Goal: Information Seeking & Learning: Learn about a topic

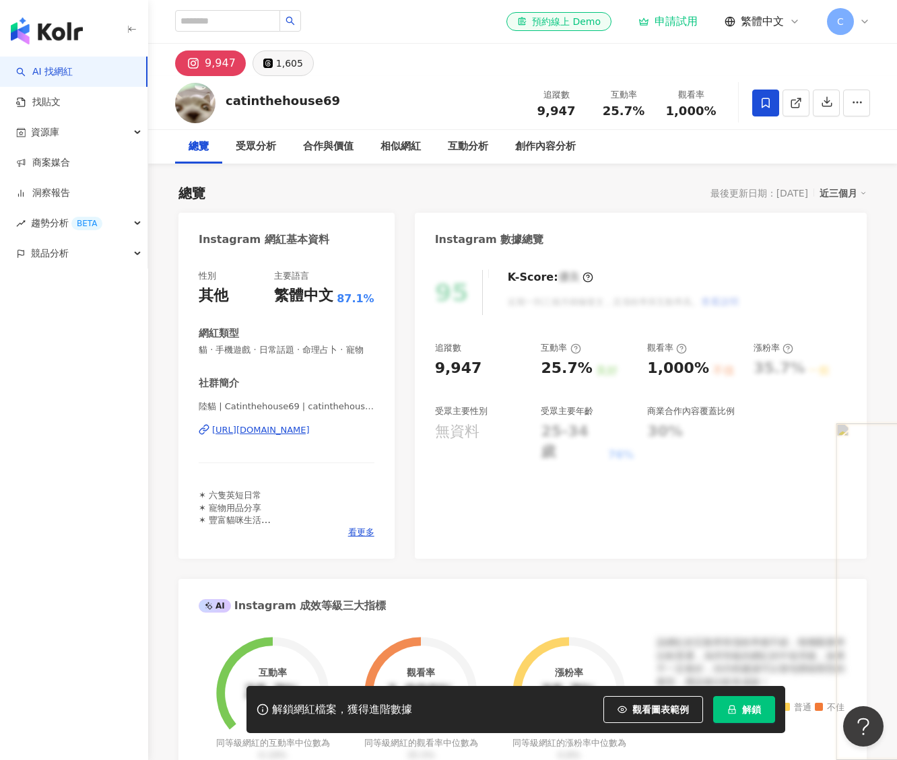
click at [294, 63] on div "1,605" at bounding box center [289, 63] width 27 height 19
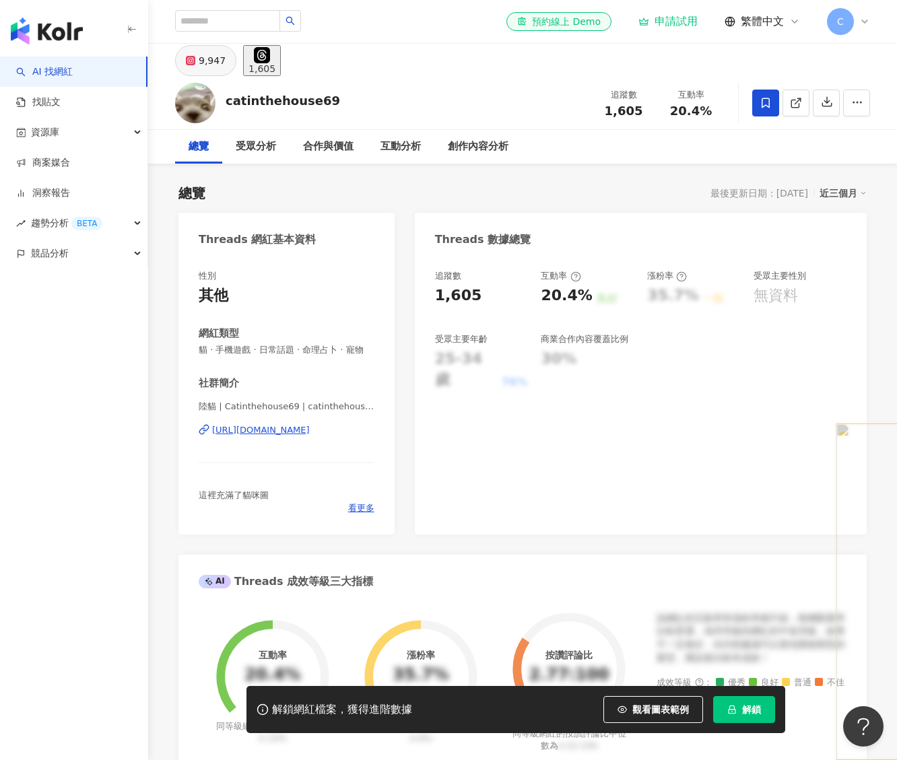
click at [178, 69] on button "9,947" at bounding box center [205, 60] width 61 height 31
click at [189, 63] on icon at bounding box center [190, 60] width 5 height 5
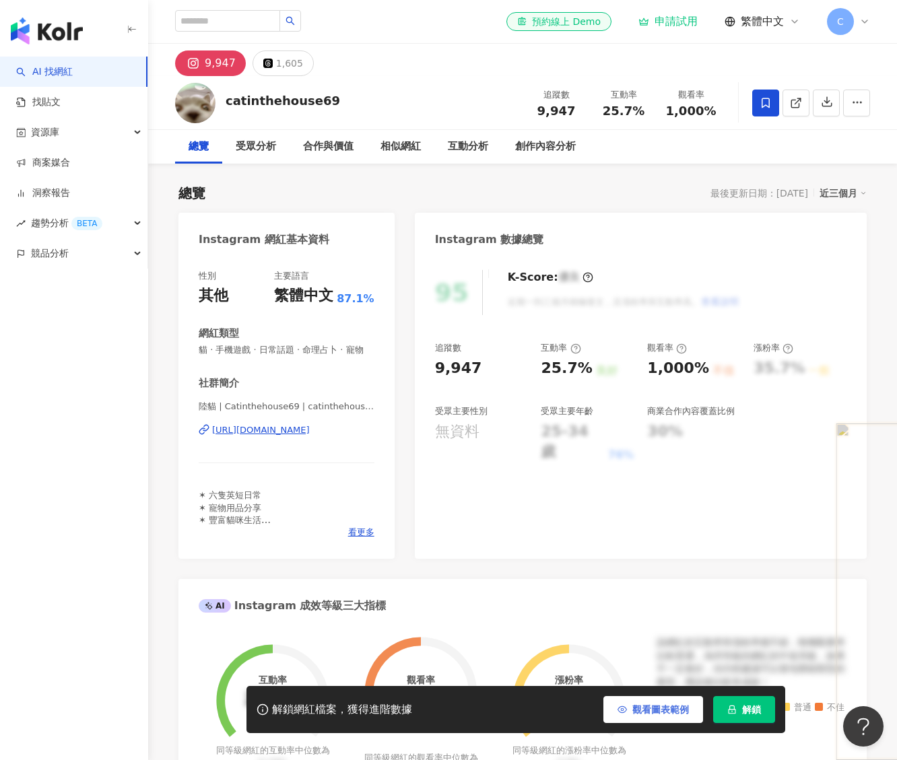
scroll to position [366, 0]
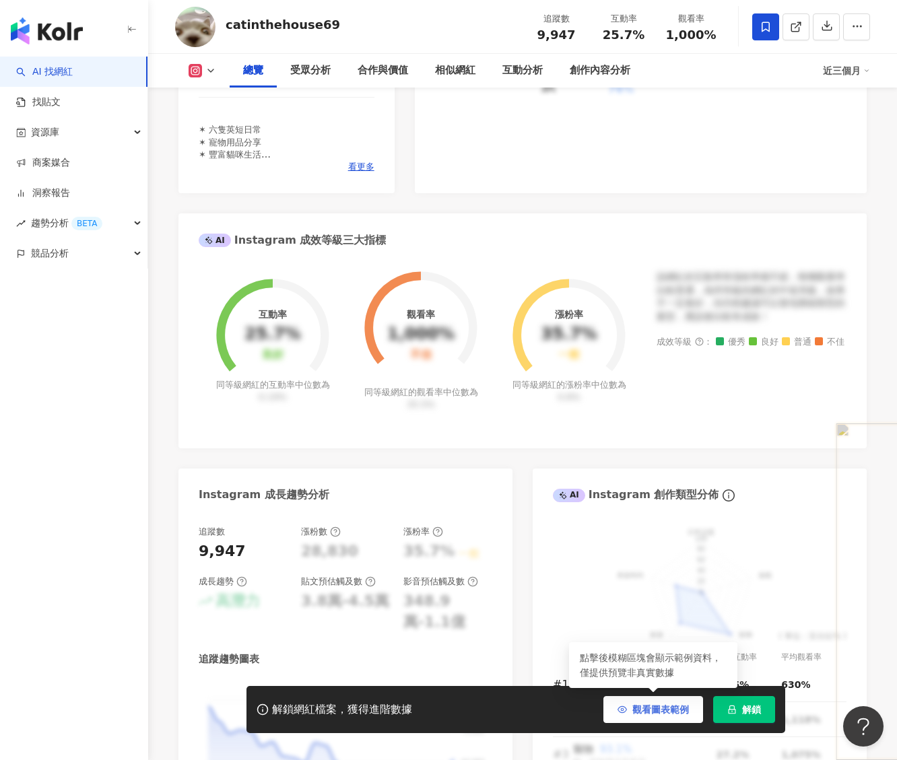
click at [634, 715] on span "觀看圖表範例" at bounding box center [660, 709] width 57 height 11
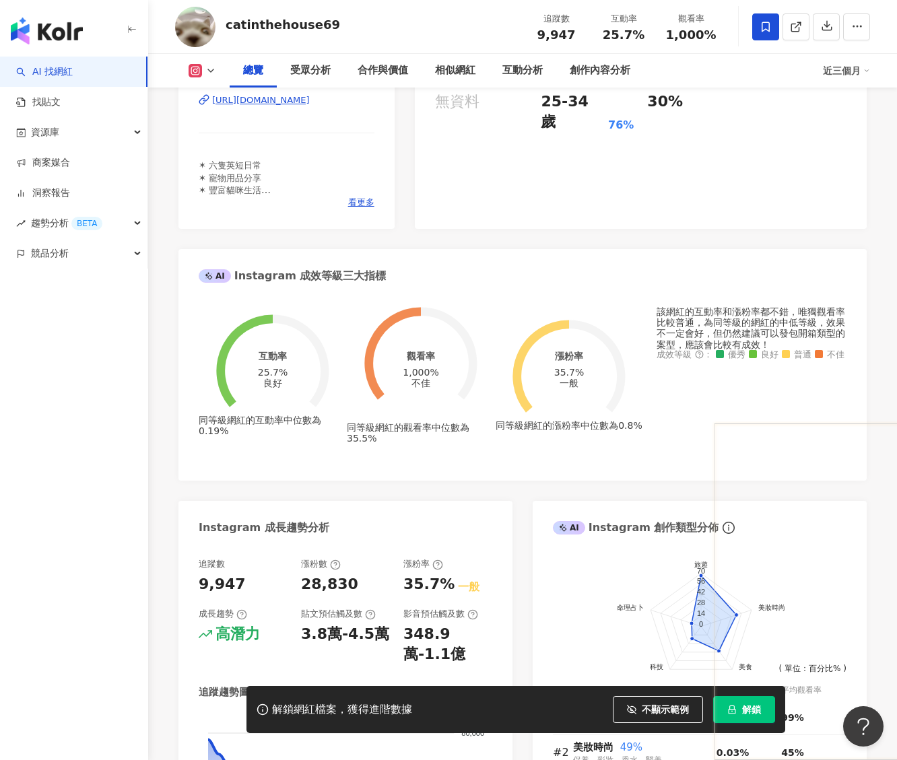
scroll to position [0, 0]
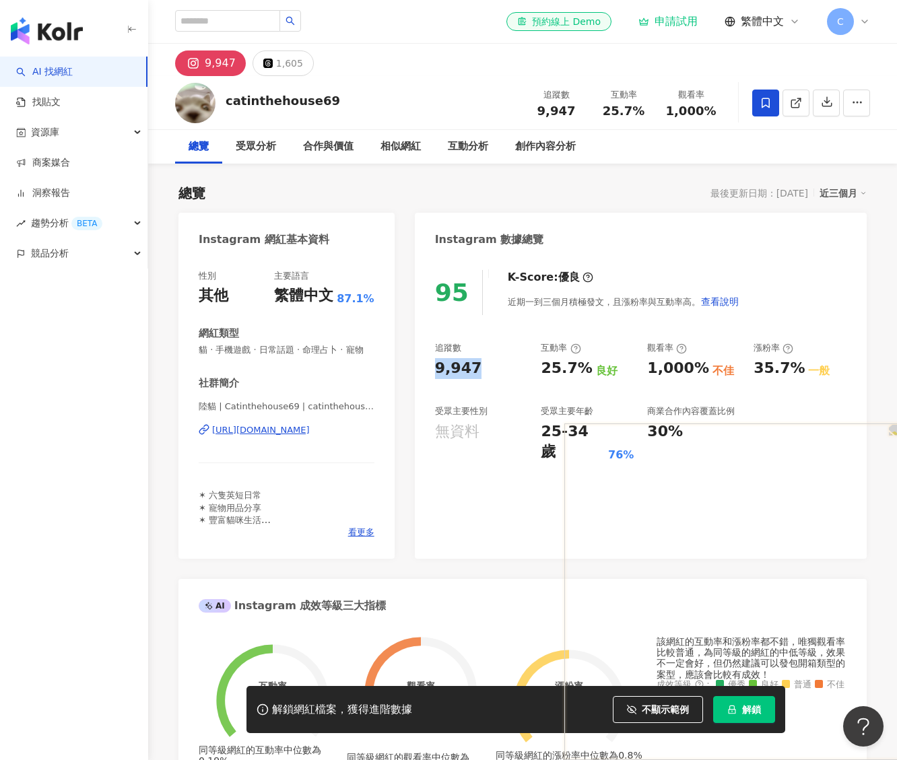
drag, startPoint x: 475, startPoint y: 364, endPoint x: 436, endPoint y: 368, distance: 39.3
click at [436, 368] on div "9,947" at bounding box center [481, 368] width 93 height 21
click at [479, 480] on div "95 K-Score : 優良 近期一到三個月積極發文，且漲粉率與互動率高。 查看說明 追蹤數 9,947 互動率 25.7% 良好 觀看率 1,000% 不…" at bounding box center [641, 408] width 452 height 302
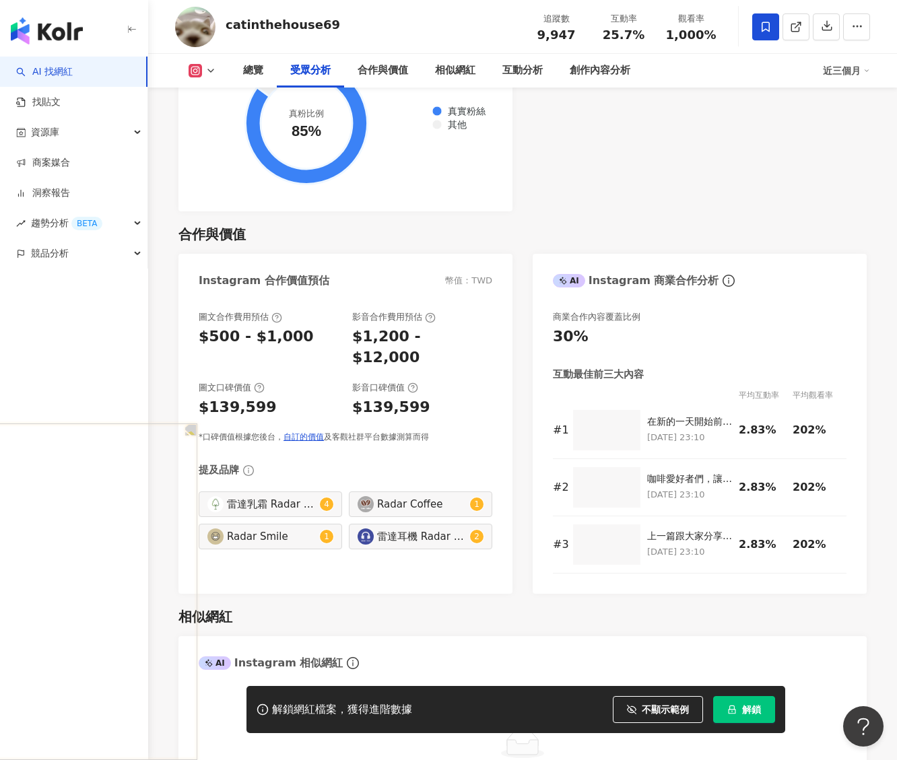
scroll to position [1701, 0]
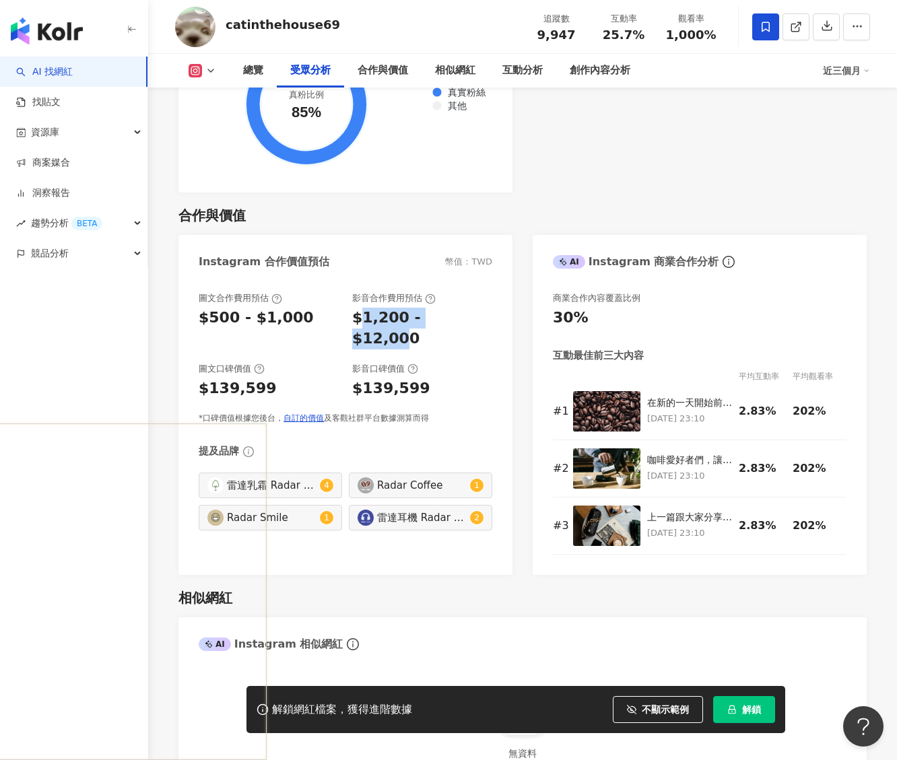
drag, startPoint x: 370, startPoint y: 323, endPoint x: 463, endPoint y: 317, distance: 93.9
click at [463, 317] on div "$1,200 - $12,000" at bounding box center [422, 329] width 140 height 42
click at [160, 384] on div "總覽 最後更新日期：[DATE] 近三個月 Instagram 網紅基本資料 性別 其他 主要語言 繁體中文 87.1% 網紅類型 貓 · 手機遊戲 · 日常…" at bounding box center [522, 672] width 749 height 4419
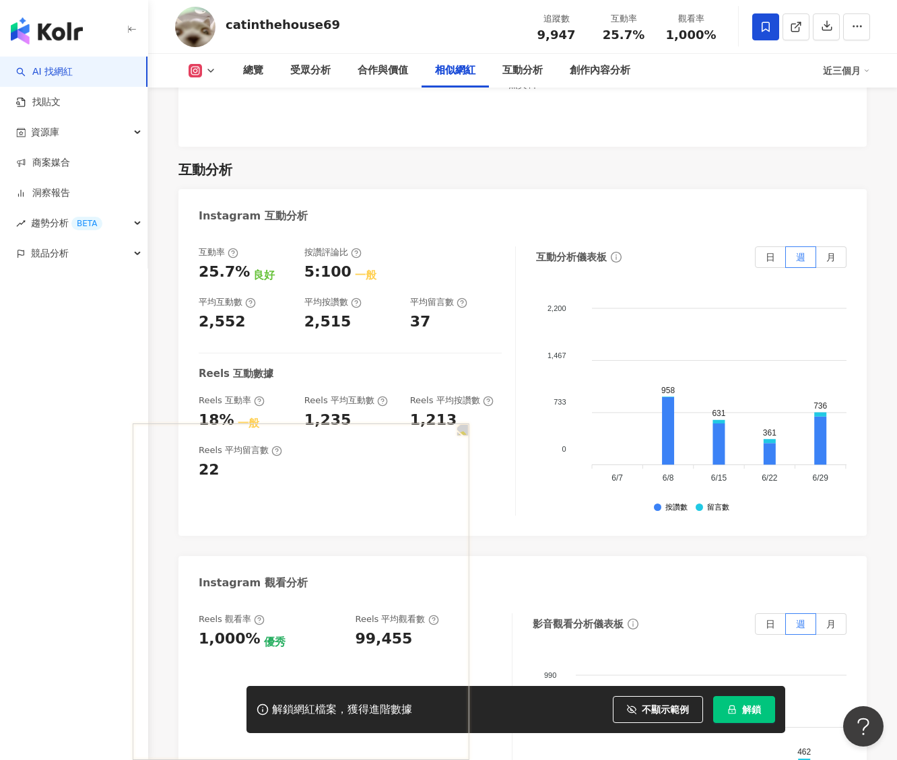
scroll to position [2589, 0]
click at [627, 710] on icon "button" at bounding box center [631, 709] width 9 height 9
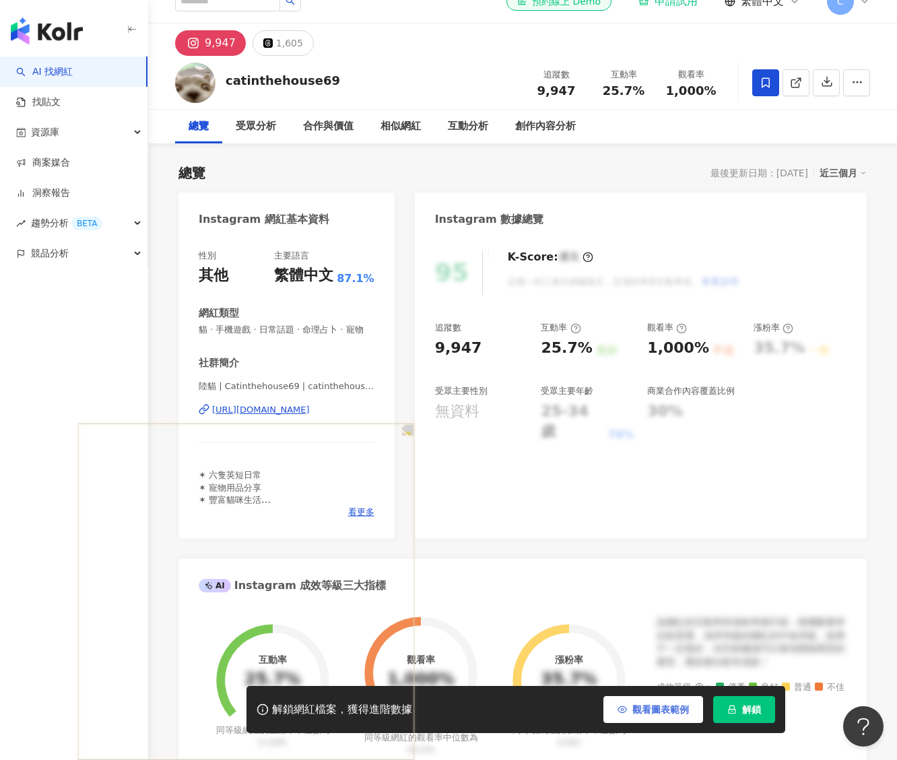
scroll to position [0, 0]
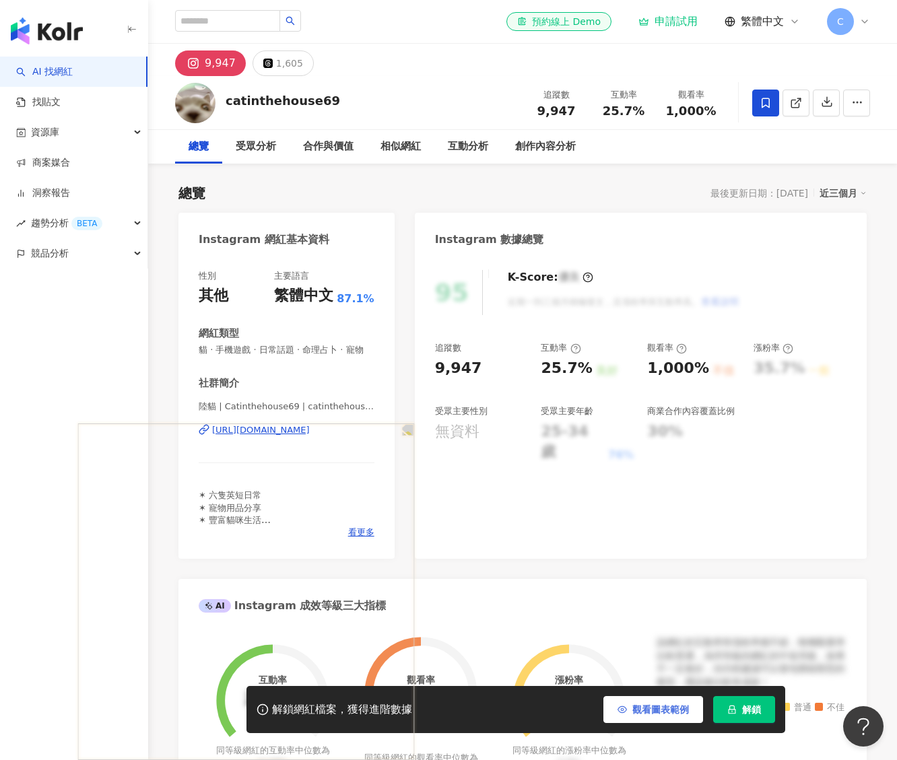
click at [73, 69] on link "AI 找網紅" at bounding box center [44, 71] width 57 height 13
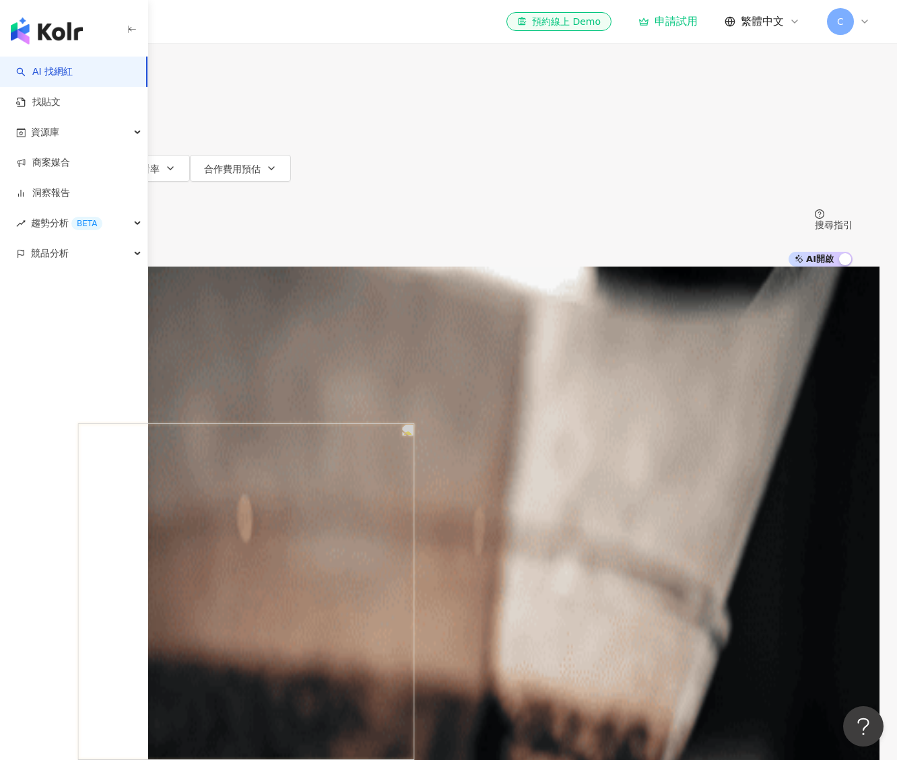
click at [240, 26] on input "search" at bounding box center [185, 13] width 109 height 26
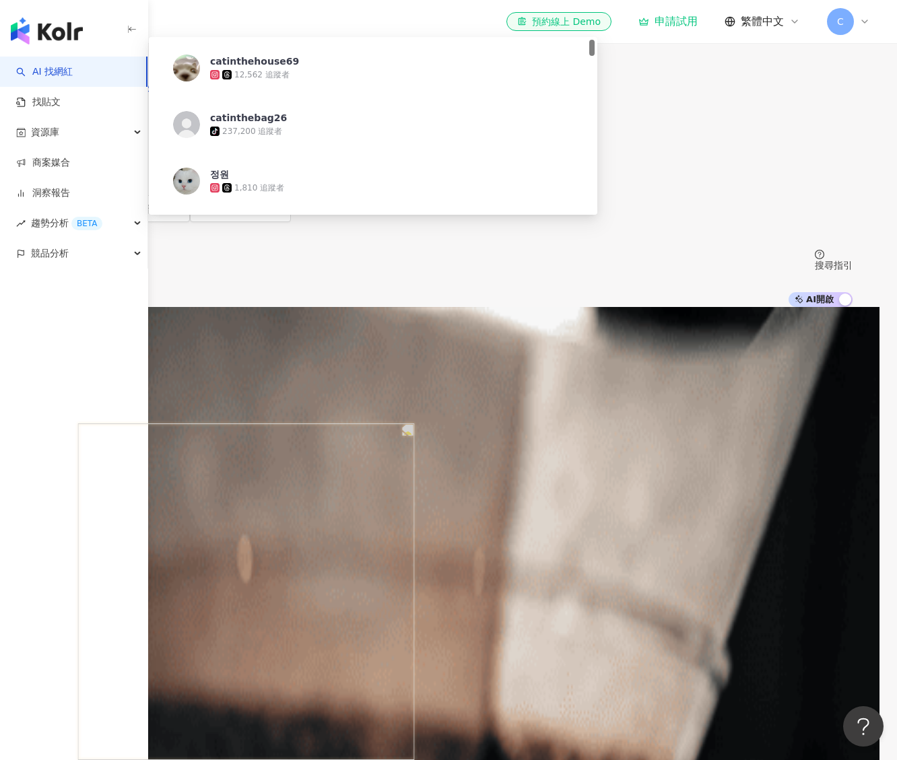
type input "**********"
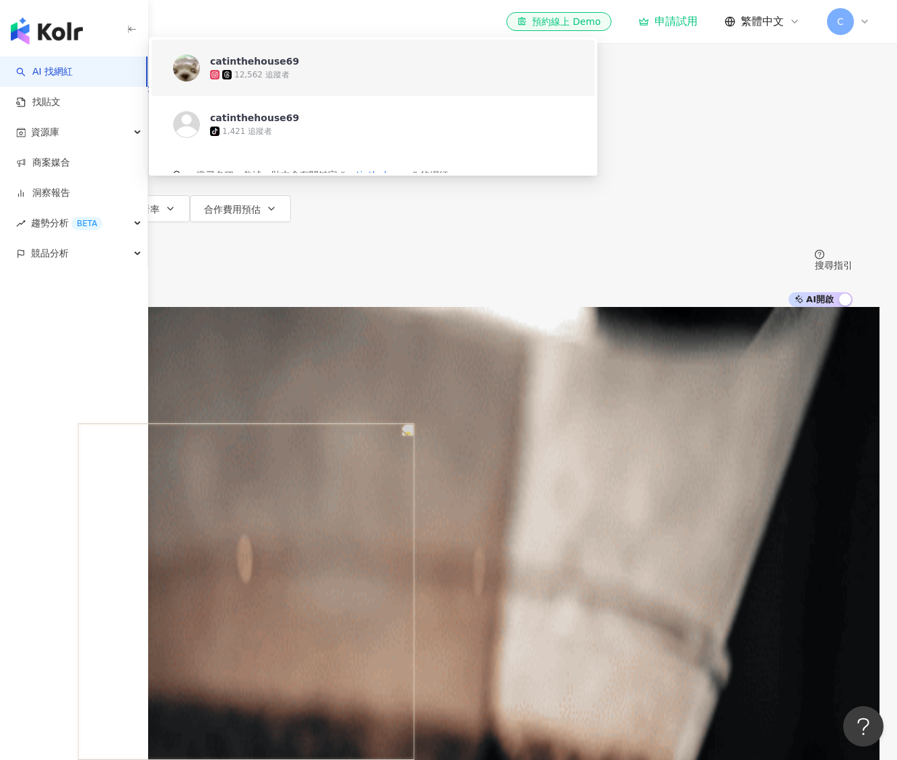
click at [338, 68] on div "catinthehouse69" at bounding box center [391, 61] width 363 height 13
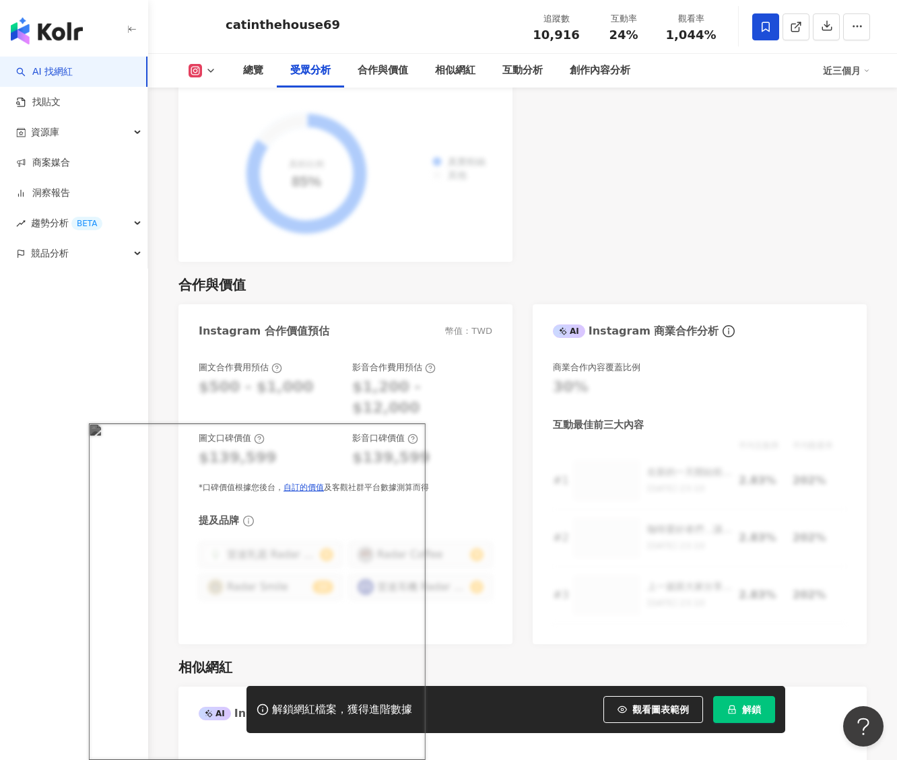
scroll to position [1636, 0]
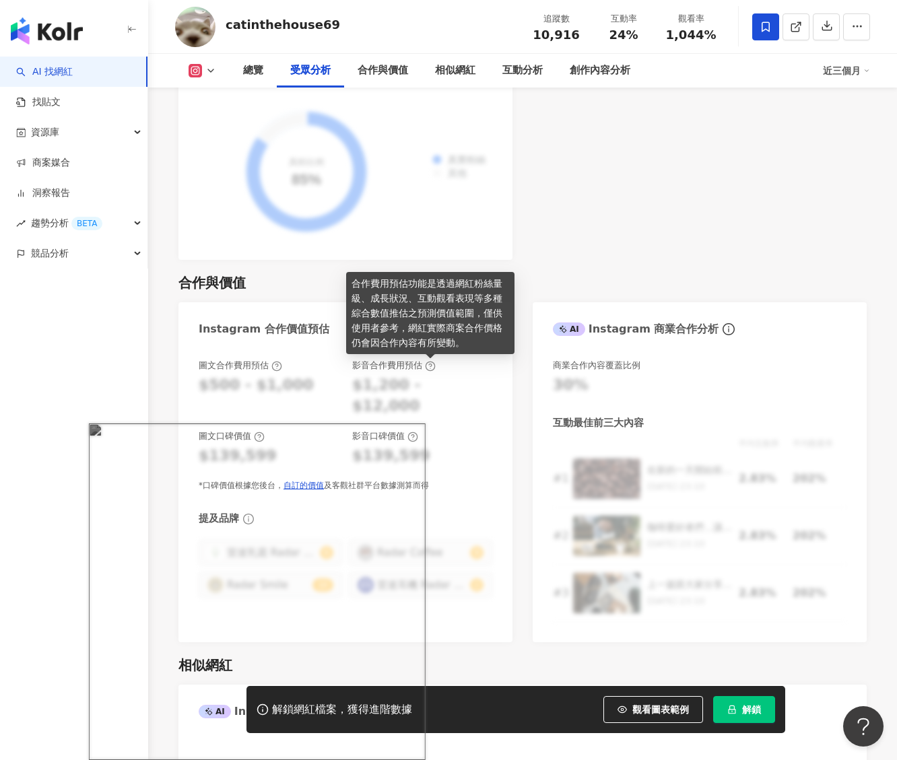
click at [429, 366] on icon at bounding box center [430, 366] width 11 height 11
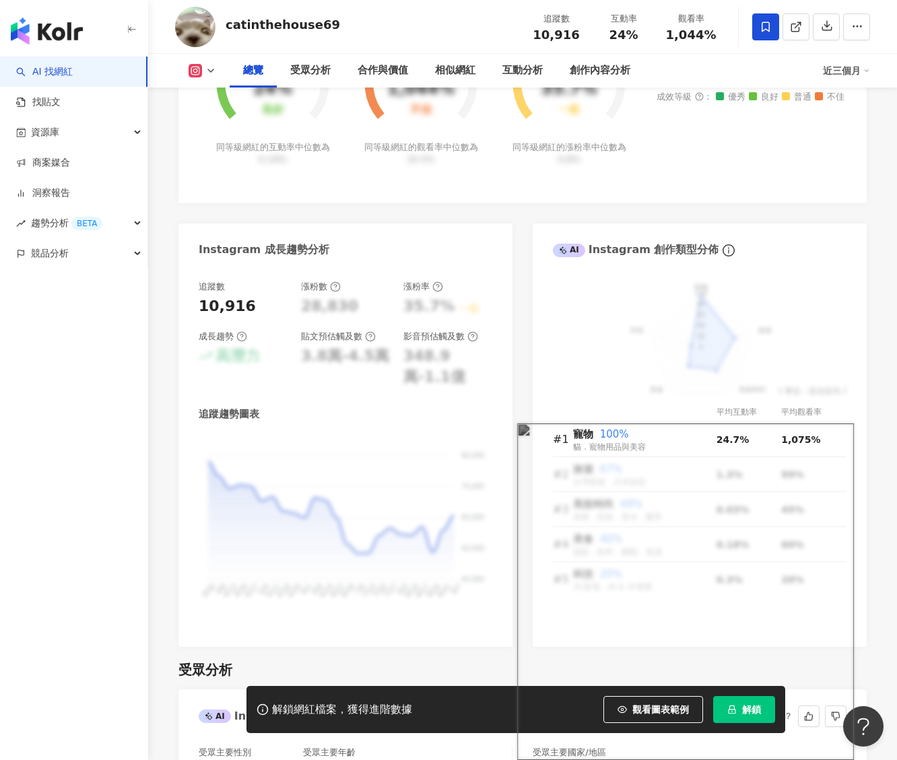
scroll to position [0, 0]
